Goal: Information Seeking & Learning: Find specific fact

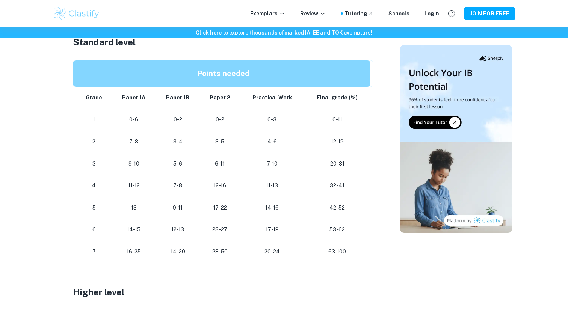
scroll to position [404, 0]
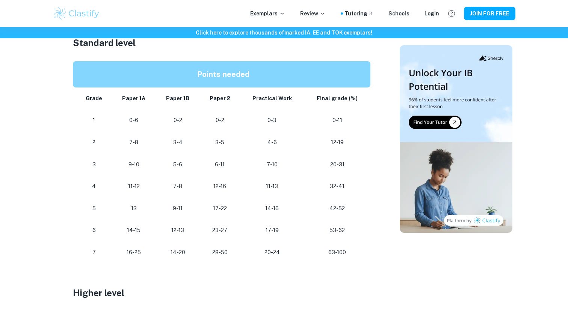
drag, startPoint x: 92, startPoint y: 250, endPoint x: 111, endPoint y: 250, distance: 18.4
click at [111, 250] on td "7" at bounding box center [92, 253] width 39 height 22
drag, startPoint x: 136, startPoint y: 253, endPoint x: 144, endPoint y: 253, distance: 7.9
click at [144, 253] on p "16-25" at bounding box center [134, 253] width 32 height 10
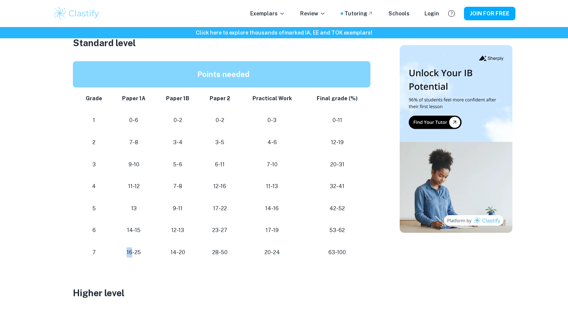
drag, startPoint x: 125, startPoint y: 253, endPoint x: 133, endPoint y: 253, distance: 7.9
click at [133, 253] on p "16-25" at bounding box center [134, 253] width 32 height 10
drag, startPoint x: 133, startPoint y: 253, endPoint x: 99, endPoint y: 253, distance: 34.2
click at [133, 253] on p "16-25" at bounding box center [134, 253] width 32 height 10
drag, startPoint x: 90, startPoint y: 253, endPoint x: 106, endPoint y: 253, distance: 16.5
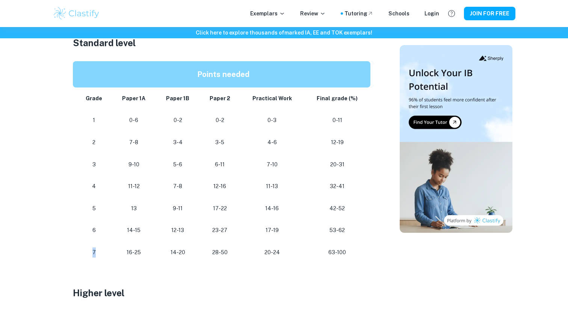
click at [106, 253] on td "7" at bounding box center [92, 253] width 39 height 22
click at [126, 251] on p "16-25" at bounding box center [134, 253] width 32 height 10
drag, startPoint x: 183, startPoint y: 252, endPoint x: 198, endPoint y: 252, distance: 15.0
click at [198, 252] on td "14-20" at bounding box center [178, 253] width 44 height 22
drag, startPoint x: 171, startPoint y: 252, endPoint x: 189, endPoint y: 252, distance: 17.3
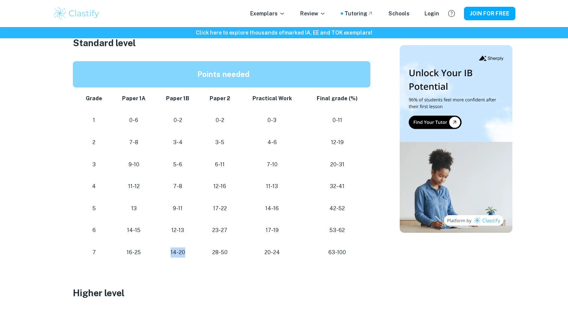
click at [189, 252] on p "14-20" at bounding box center [178, 253] width 32 height 10
drag, startPoint x: 104, startPoint y: 252, endPoint x: 99, endPoint y: 252, distance: 4.5
click at [103, 252] on p "7" at bounding box center [94, 253] width 24 height 10
drag, startPoint x: 99, startPoint y: 252, endPoint x: 83, endPoint y: 252, distance: 15.8
click at [83, 252] on p "7" at bounding box center [94, 253] width 24 height 10
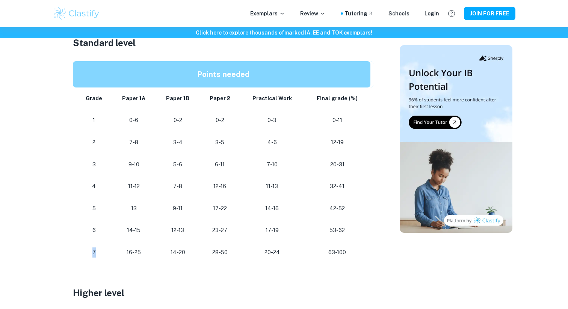
click at [83, 252] on p "7" at bounding box center [94, 253] width 24 height 10
drag, startPoint x: 90, startPoint y: 230, endPoint x: 103, endPoint y: 230, distance: 12.8
click at [103, 230] on p "6" at bounding box center [94, 230] width 24 height 10
drag, startPoint x: 128, startPoint y: 229, endPoint x: 146, endPoint y: 230, distance: 18.1
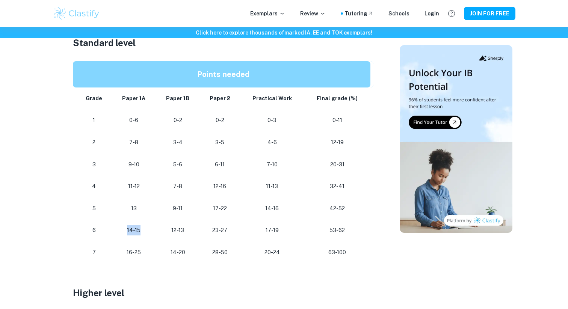
click at [146, 230] on p "14-15" at bounding box center [134, 230] width 32 height 10
click at [75, 207] on td "5" at bounding box center [92, 209] width 39 height 22
drag, startPoint x: 138, startPoint y: 209, endPoint x: 153, endPoint y: 208, distance: 14.7
click at [153, 208] on td "13" at bounding box center [134, 209] width 44 height 22
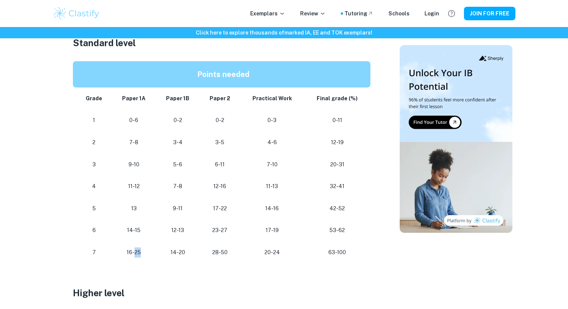
drag, startPoint x: 145, startPoint y: 253, endPoint x: 136, endPoint y: 253, distance: 8.3
click at [136, 253] on p "16-25" at bounding box center [134, 253] width 32 height 10
click at [134, 253] on p "16-25" at bounding box center [134, 253] width 32 height 10
drag, startPoint x: 141, startPoint y: 253, endPoint x: 135, endPoint y: 253, distance: 6.0
click at [134, 253] on p "16-25" at bounding box center [134, 253] width 32 height 10
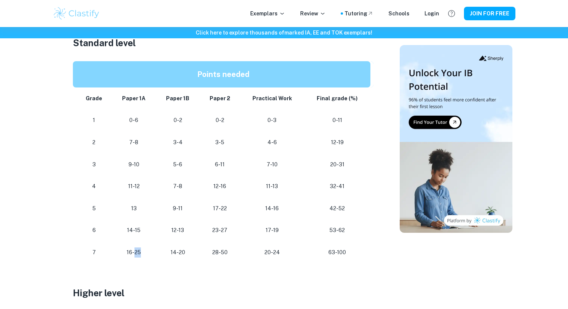
click at [135, 253] on p "16-25" at bounding box center [134, 253] width 32 height 10
drag, startPoint x: 148, startPoint y: 254, endPoint x: 128, endPoint y: 253, distance: 20.0
click at [128, 253] on p "16-25" at bounding box center [134, 253] width 32 height 10
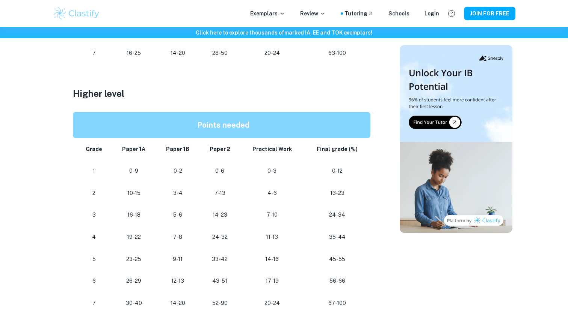
scroll to position [544, 0]
